Goal: Information Seeking & Learning: Check status

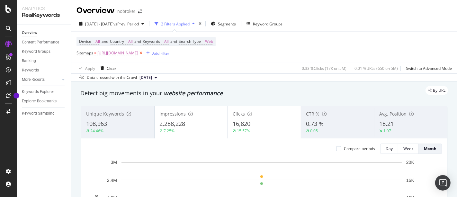
click at [144, 52] on icon at bounding box center [140, 53] width 5 height 6
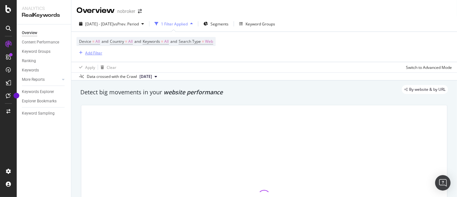
click at [95, 53] on div "Add Filter" at bounding box center [93, 52] width 17 height 5
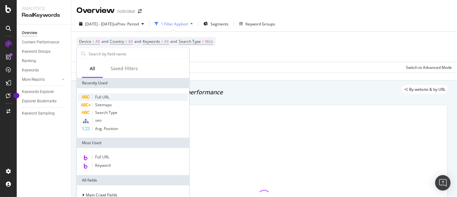
click at [114, 95] on div "Full URL" at bounding box center [133, 97] width 110 height 8
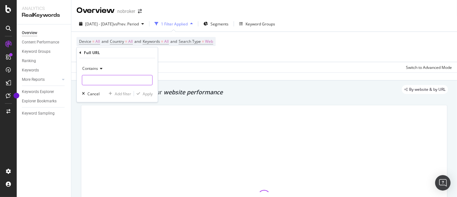
click at [114, 83] on input "text" at bounding box center [117, 80] width 70 height 10
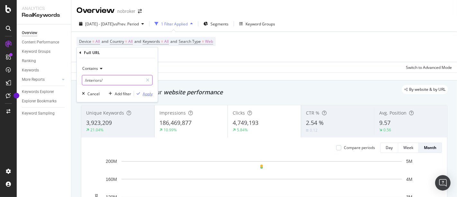
type input "/interiors/"
click at [149, 93] on div "Apply" at bounding box center [148, 93] width 10 height 5
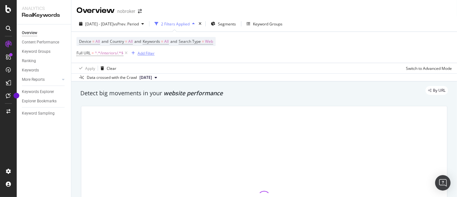
click at [146, 53] on div "Add Filter" at bounding box center [146, 52] width 17 height 5
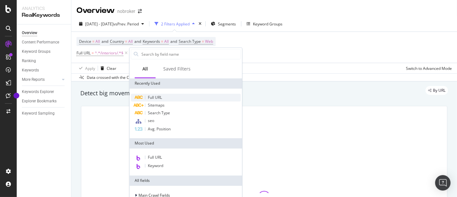
click at [154, 95] on span "Full URL" at bounding box center [155, 96] width 14 height 5
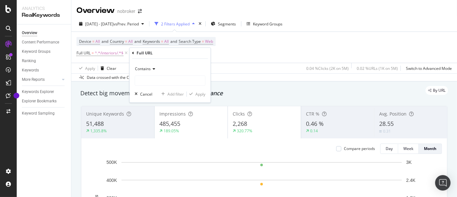
click at [148, 68] on span "Contains" at bounding box center [143, 68] width 16 height 5
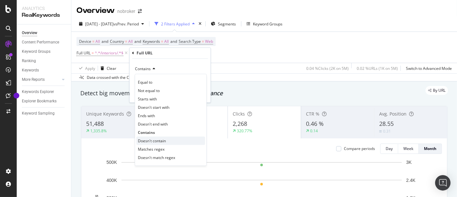
click at [146, 141] on span "Doesn't contain" at bounding box center [152, 140] width 28 height 5
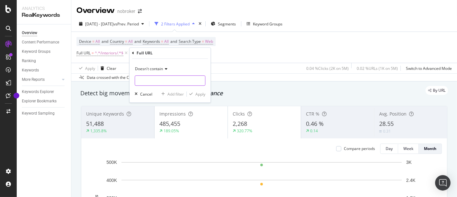
click at [154, 82] on input "text" at bounding box center [170, 81] width 70 height 10
type input "/design-guides/"
click at [202, 94] on div "Apply" at bounding box center [200, 93] width 10 height 5
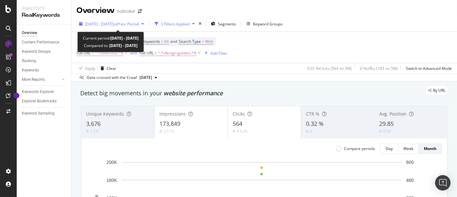
click at [121, 27] on div "[DATE] - [DATE] vs Prev. Period" at bounding box center [111, 24] width 70 height 10
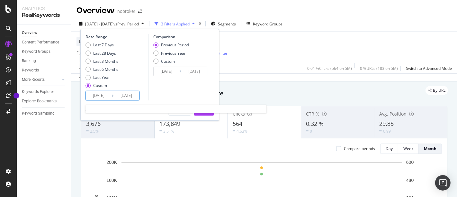
click at [99, 91] on input "[DATE]" at bounding box center [99, 95] width 26 height 9
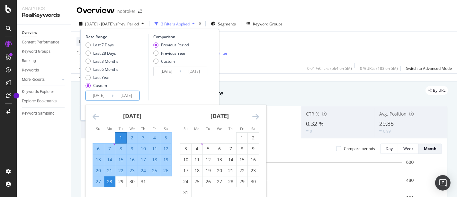
click at [257, 117] on icon "Move forward to switch to the next month." at bounding box center [255, 116] width 7 height 8
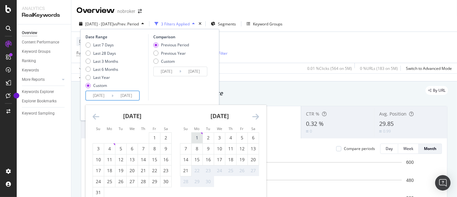
click at [196, 137] on div "1" at bounding box center [197, 137] width 11 height 6
type input "[DATE]"
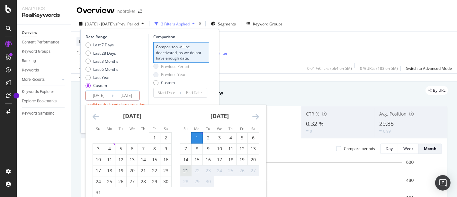
click at [185, 168] on div "21" at bounding box center [185, 170] width 11 height 6
type input "[DATE]"
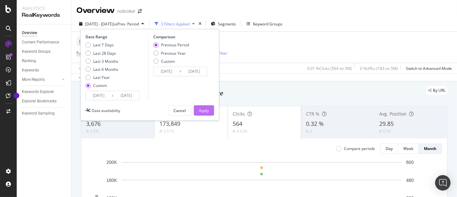
click at [207, 108] on div "Apply" at bounding box center [204, 110] width 10 height 5
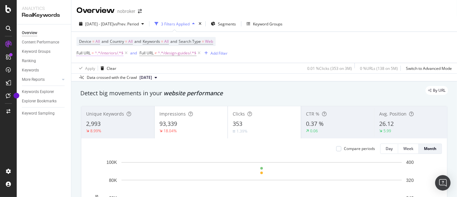
click at [112, 55] on span "^.*/interiors/.*$" at bounding box center [109, 53] width 29 height 9
click at [182, 51] on span "^.*/design-guides/.*$" at bounding box center [177, 53] width 39 height 9
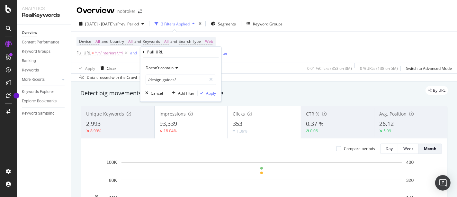
click at [170, 68] on span "Doesn't contain" at bounding box center [160, 67] width 28 height 5
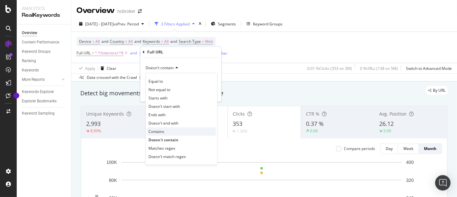
click at [159, 131] on span "Contains" at bounding box center [157, 131] width 16 height 5
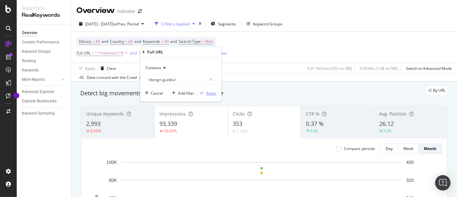
click at [206, 93] on div "Apply" at bounding box center [211, 92] width 10 height 5
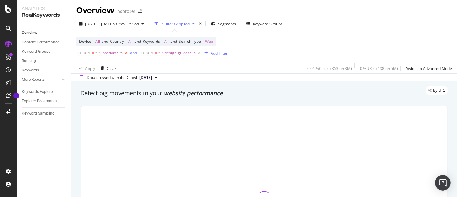
click at [126, 54] on icon at bounding box center [125, 53] width 5 height 6
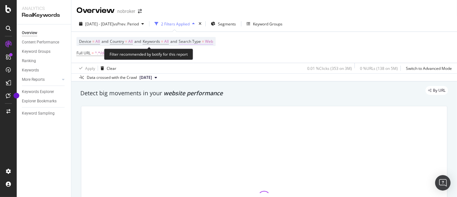
click at [213, 41] on span "Web" at bounding box center [209, 41] width 8 height 9
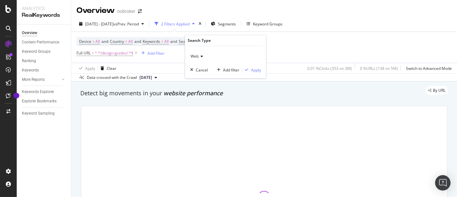
click at [199, 57] on icon at bounding box center [201, 56] width 4 height 4
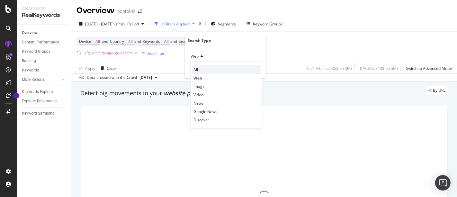
click at [198, 70] on div "All" at bounding box center [226, 69] width 69 height 8
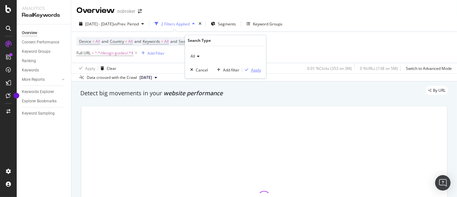
click at [252, 67] on button "Apply" at bounding box center [251, 70] width 19 height 6
